Goal: Ask a question

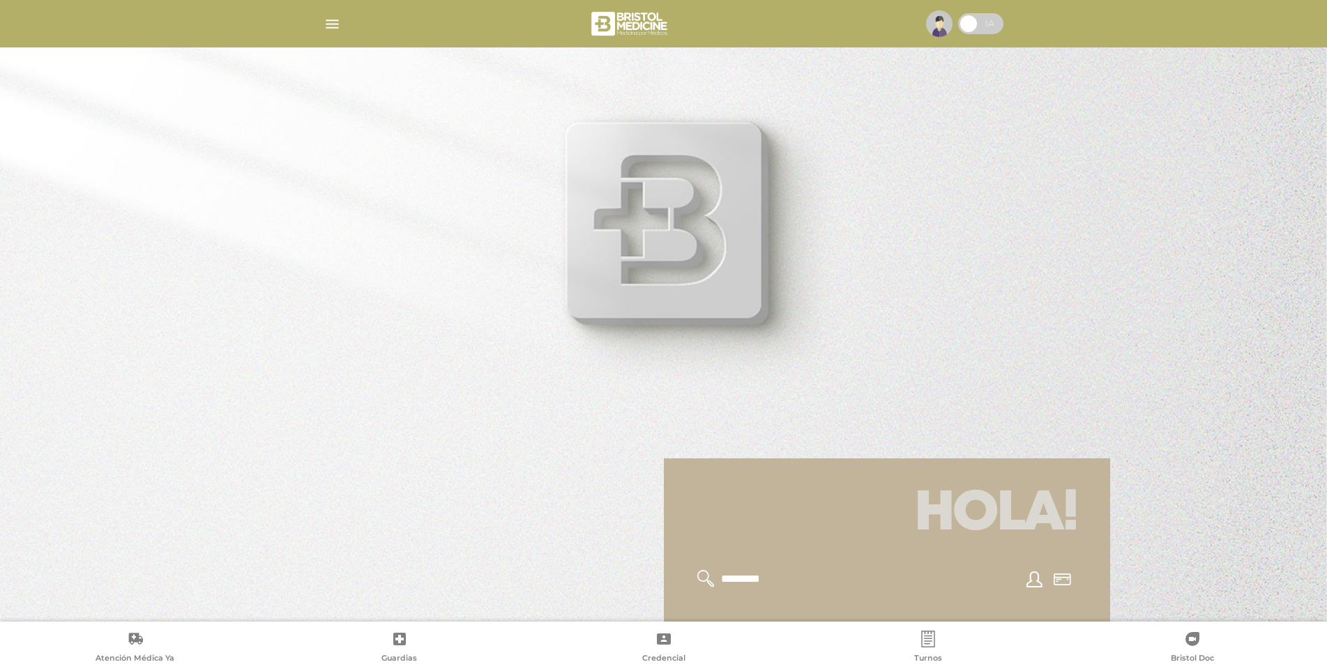
click at [330, 24] on img "button" at bounding box center [332, 23] width 17 height 17
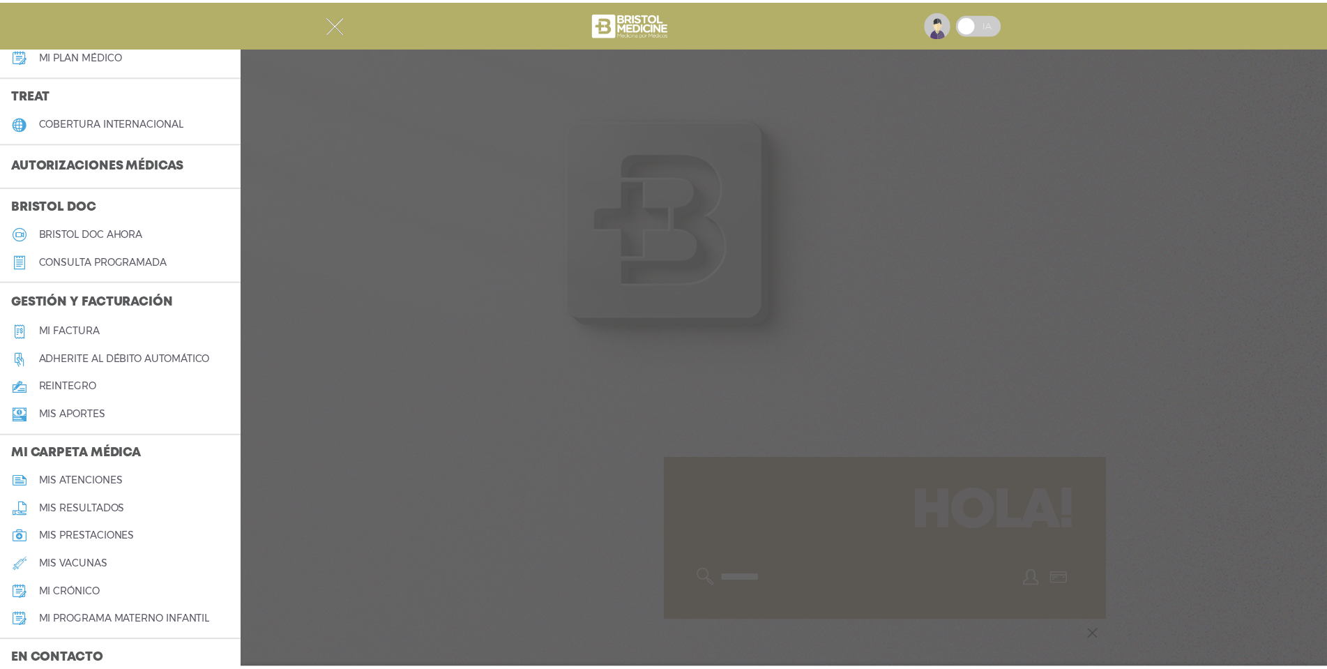
scroll to position [279, 0]
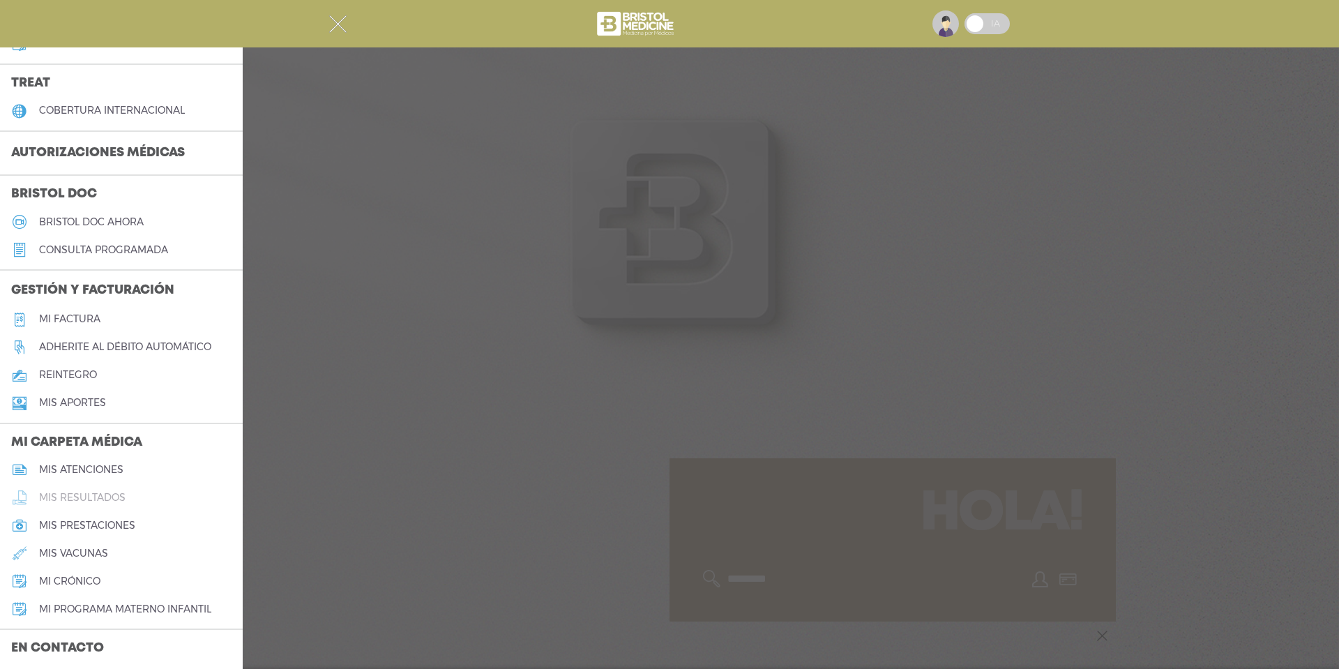
click at [80, 500] on h5 "mis resultados" at bounding box center [82, 498] width 86 height 12
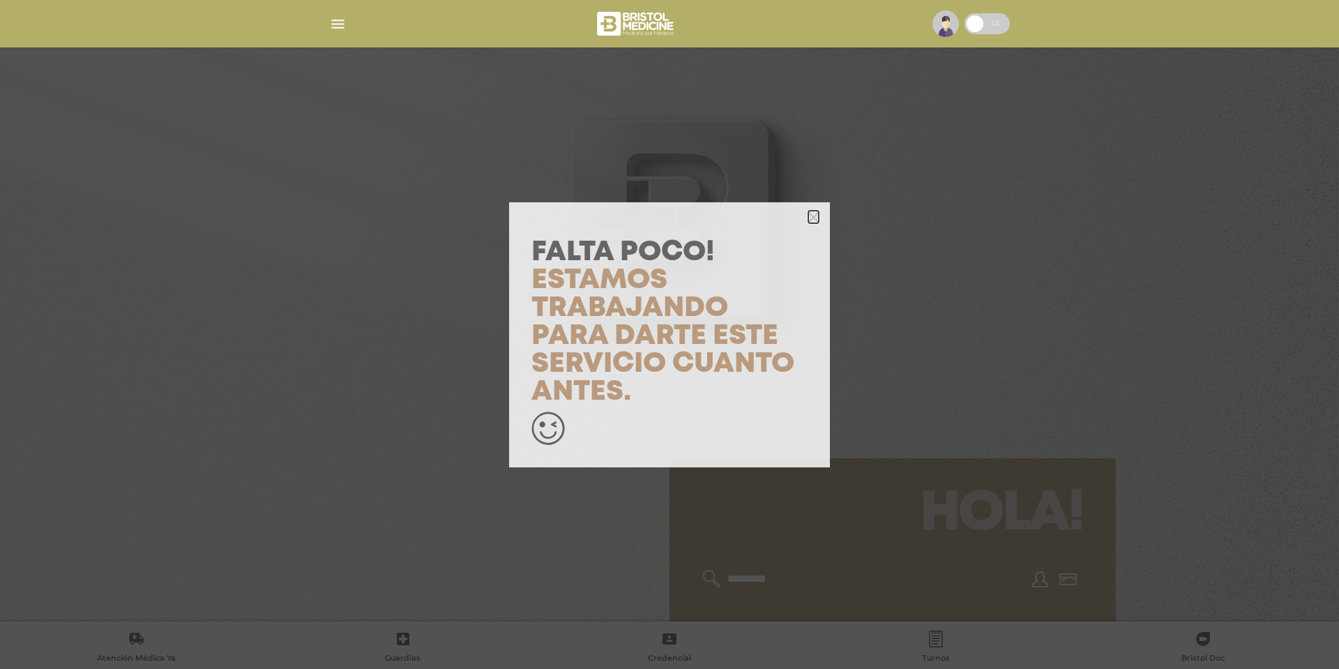
click at [813, 218] on icon "button" at bounding box center [813, 217] width 10 height 10
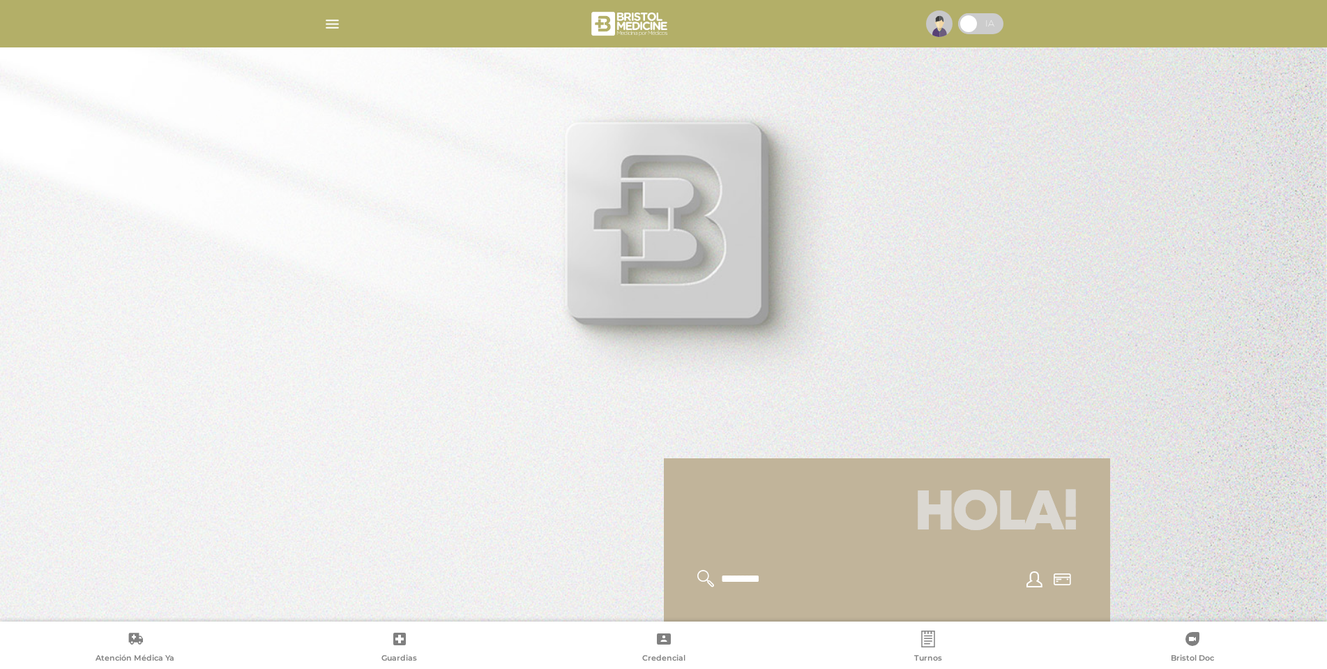
scroll to position [167, 0]
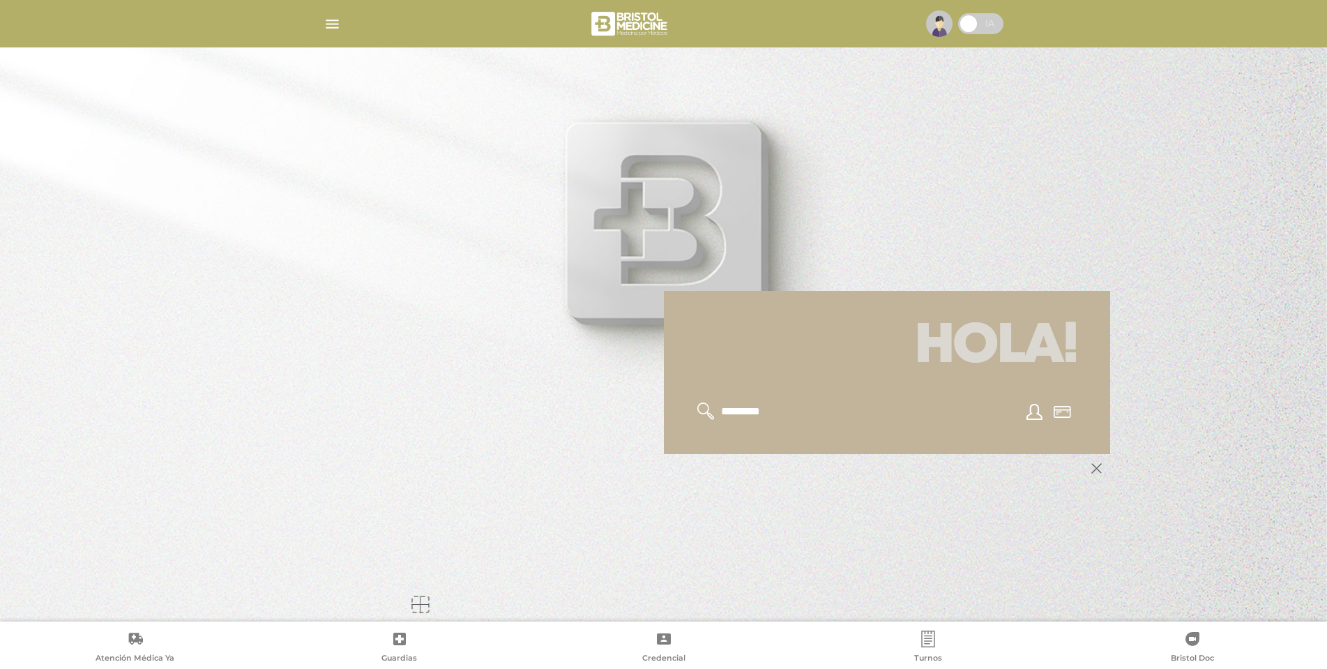
click at [981, 19] on span at bounding box center [980, 23] width 45 height 21
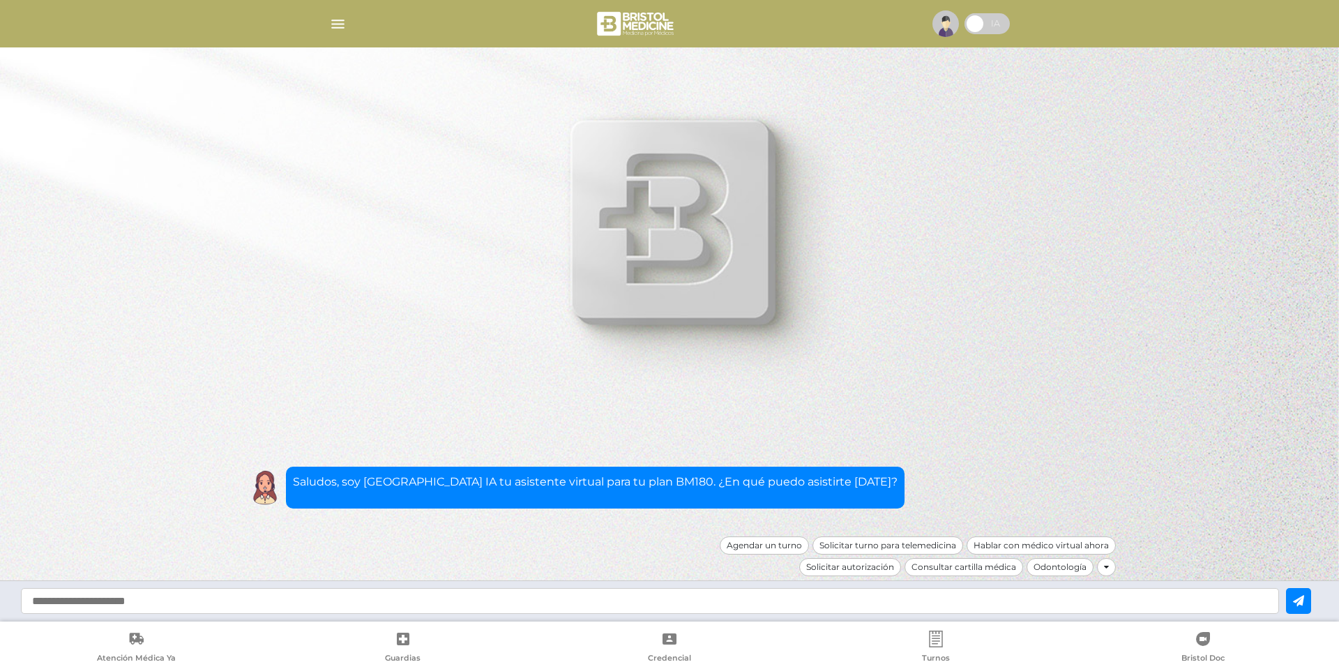
click at [722, 594] on input "text" at bounding box center [650, 601] width 1258 height 26
type input "**********"
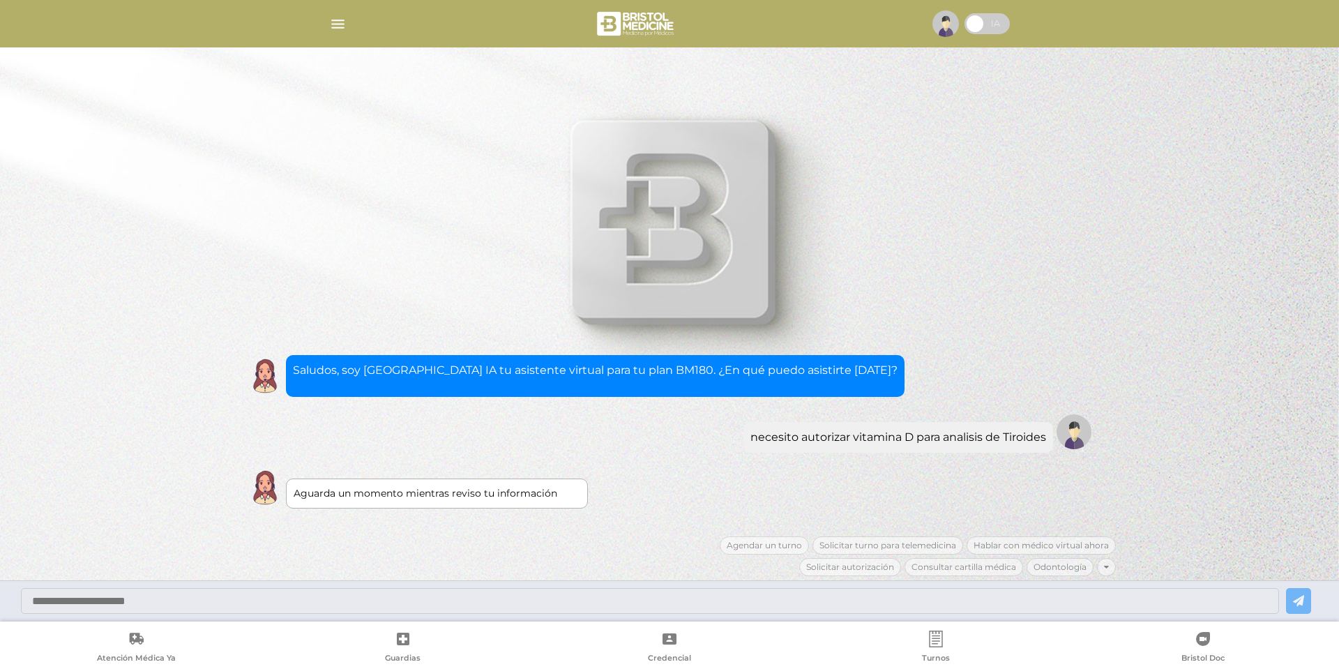
click at [606, 510] on div "Aguarda un momento mientras reviso tu información Escribir motivo necesito auto…" at bounding box center [669, 414] width 893 height 244
click at [660, 226] on div at bounding box center [669, 334] width 1339 height 669
click at [945, 278] on div at bounding box center [669, 334] width 1339 height 669
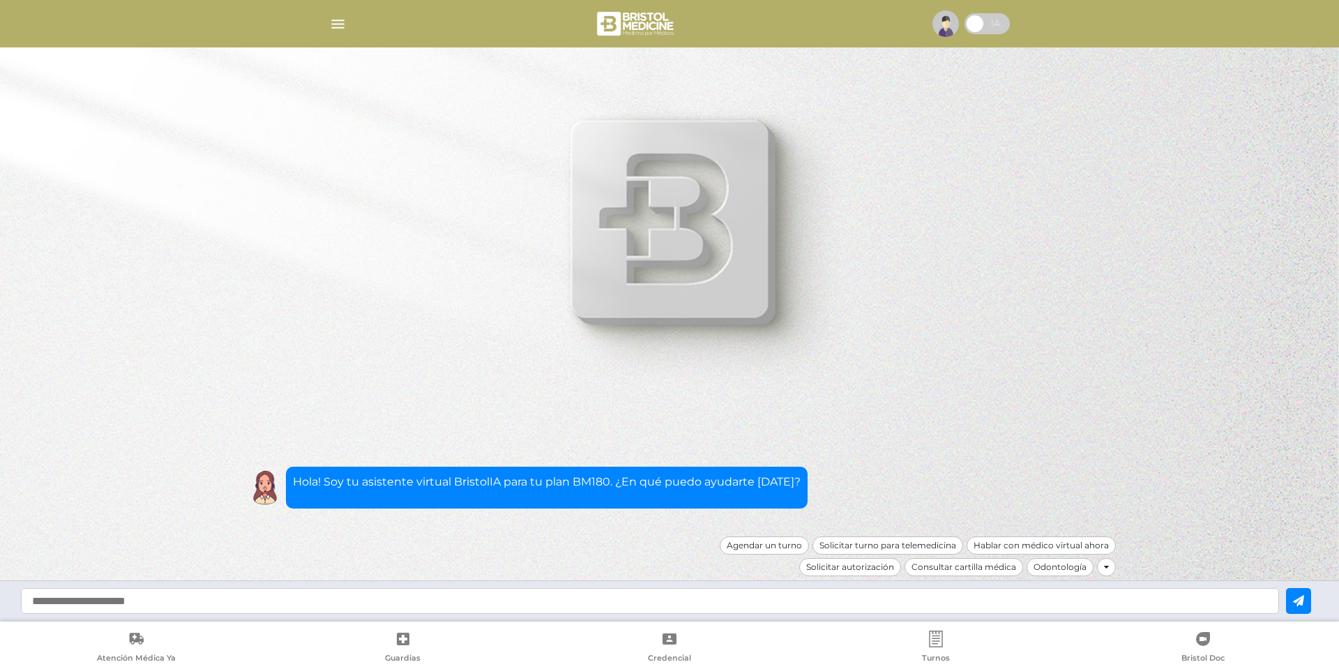
click at [375, 604] on input "text" at bounding box center [650, 601] width 1258 height 26
click at [864, 564] on div "Solicitar autorización" at bounding box center [850, 567] width 103 height 18
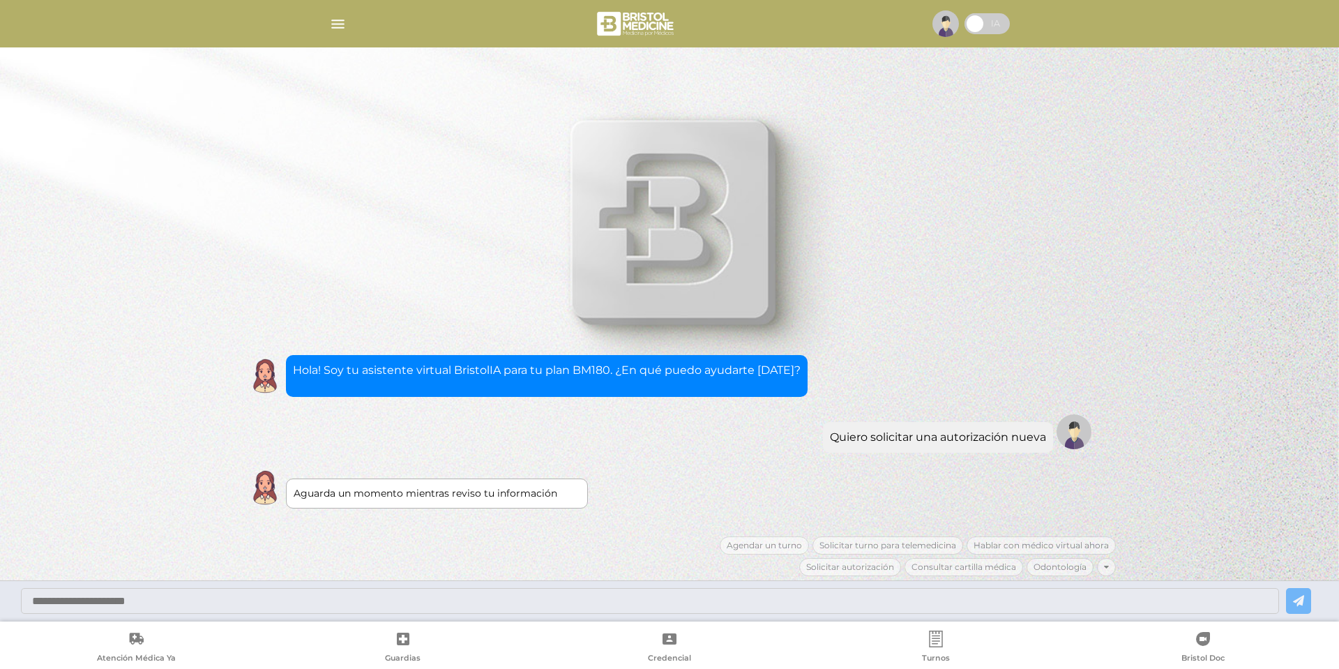
click at [441, 496] on div "Aguarda un momento mientras reviso tu información" at bounding box center [437, 493] width 287 height 15
